Goal: Contribute content: Add original content to the website for others to see

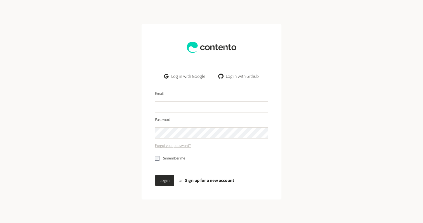
click at [193, 78] on link "Log in with Google" at bounding box center [185, 76] width 50 height 11
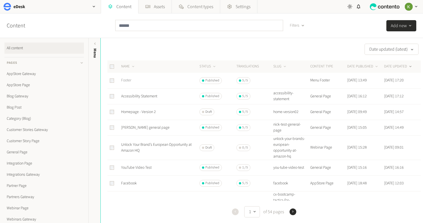
click at [127, 81] on link "Footer" at bounding box center [126, 81] width 10 height 6
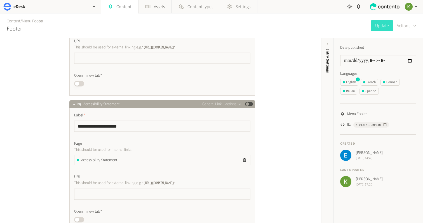
scroll to position [589, 0]
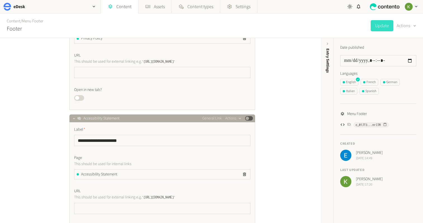
click at [252, 120] on button "Published" at bounding box center [249, 118] width 8 height 4
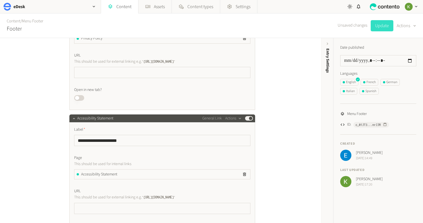
click at [382, 26] on button "Update" at bounding box center [382, 25] width 23 height 11
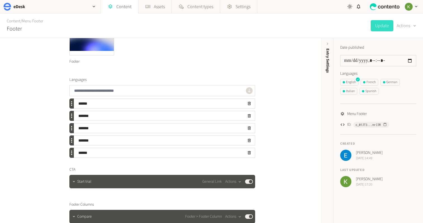
scroll to position [164, 0]
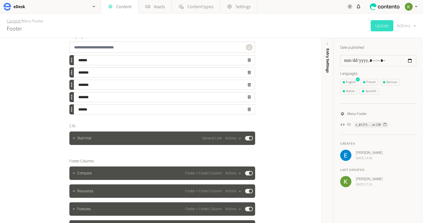
click at [15, 22] on link "Content" at bounding box center [14, 21] width 14 height 6
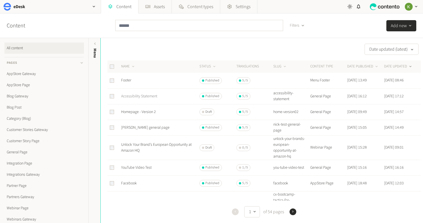
click at [145, 96] on link "Accessibility Statement" at bounding box center [139, 97] width 36 height 6
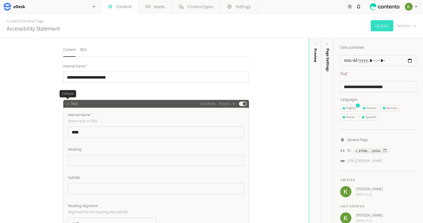
click at [69, 105] on icon "button" at bounding box center [68, 104] width 4 height 4
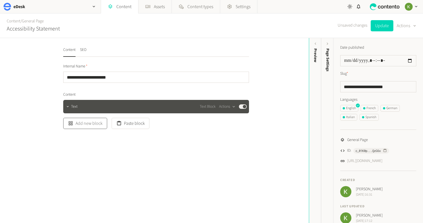
click at [101, 124] on button "Add new block" at bounding box center [85, 123] width 44 height 11
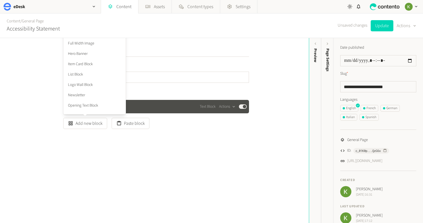
scroll to position [134, 0]
click at [94, 53] on li "Hero Banner" at bounding box center [95, 51] width 62 height 10
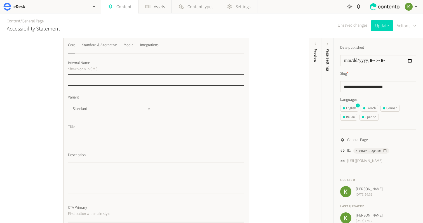
scroll to position [88, 0]
click at [112, 81] on input "text" at bounding box center [156, 81] width 176 height 11
type input "****"
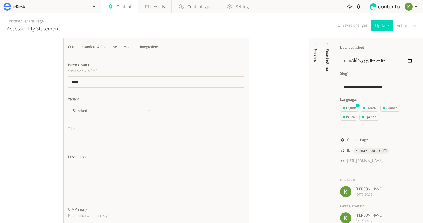
click at [105, 141] on input "text" at bounding box center [156, 139] width 176 height 11
paste input "**********"
type input "**********"
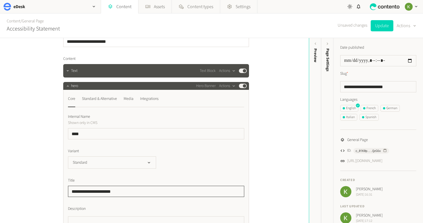
scroll to position [1, 0]
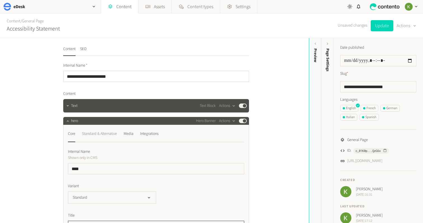
click at [101, 134] on div "Standard & Alternative" at bounding box center [99, 133] width 35 height 9
drag, startPoint x: 66, startPoint y: 134, endPoint x: 71, endPoint y: 134, distance: 5.0
click at [66, 134] on div "Core Standard & Alternative Media Integrations Text Rotator Words Showreel Add …" at bounding box center [156, 191] width 186 height 132
click at [71, 134] on div "Core" at bounding box center [71, 133] width 7 height 9
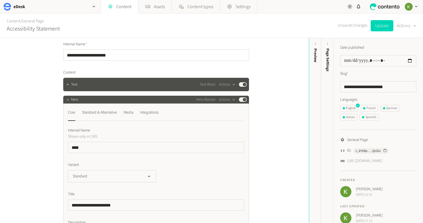
scroll to position [17, 0]
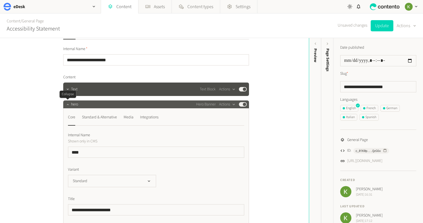
click at [66, 105] on icon "button" at bounding box center [68, 105] width 4 height 4
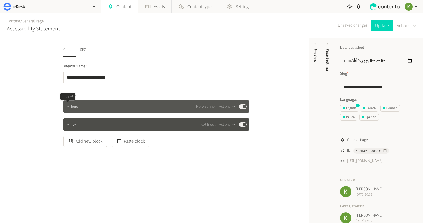
click at [69, 108] on icon "button" at bounding box center [68, 107] width 4 height 4
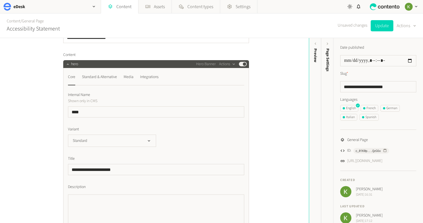
scroll to position [41, 0]
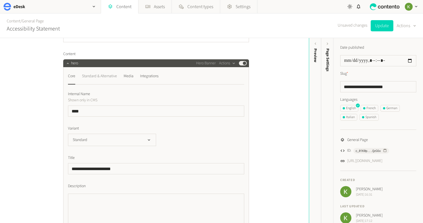
click at [108, 76] on div "Standard & Alternative" at bounding box center [99, 76] width 35 height 9
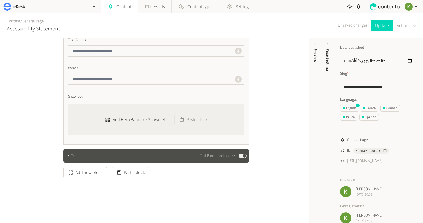
scroll to position [0, 0]
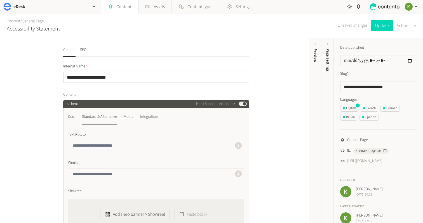
click at [150, 119] on div "Integrations" at bounding box center [149, 116] width 18 height 9
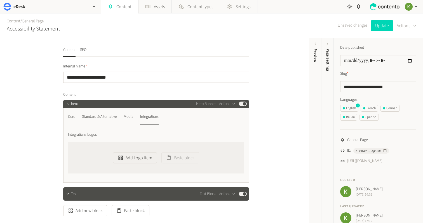
click at [79, 116] on nav "Core Standard & Alternative Media Integrations" at bounding box center [156, 118] width 176 height 13
click at [74, 118] on div "Core" at bounding box center [71, 116] width 7 height 9
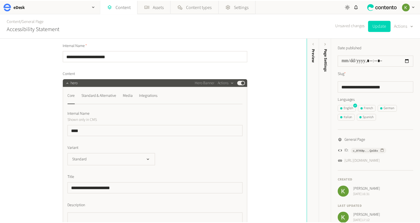
scroll to position [46, 0]
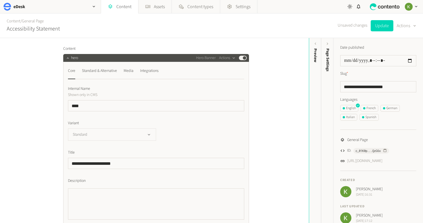
click at [147, 135] on icon "button" at bounding box center [149, 134] width 5 height 5
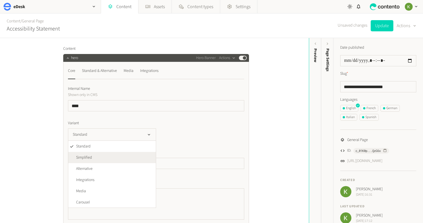
click at [129, 158] on li "Simplified" at bounding box center [112, 157] width 88 height 11
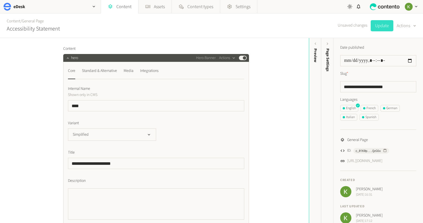
click at [377, 28] on button "Update" at bounding box center [382, 25] width 23 height 11
click at [64, 9] on div "eDesk" at bounding box center [50, 6] width 101 height 13
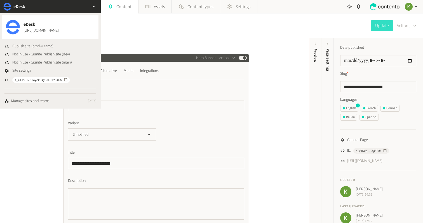
click at [34, 47] on span "Publish site (prod-vizamo)" at bounding box center [32, 46] width 41 height 6
drag, startPoint x: 93, startPoint y: 7, endPoint x: 104, endPoint y: 9, distance: 10.8
click at [93, 7] on icon "button" at bounding box center [94, 6] width 2 height 1
